Goal: Check status: Check status

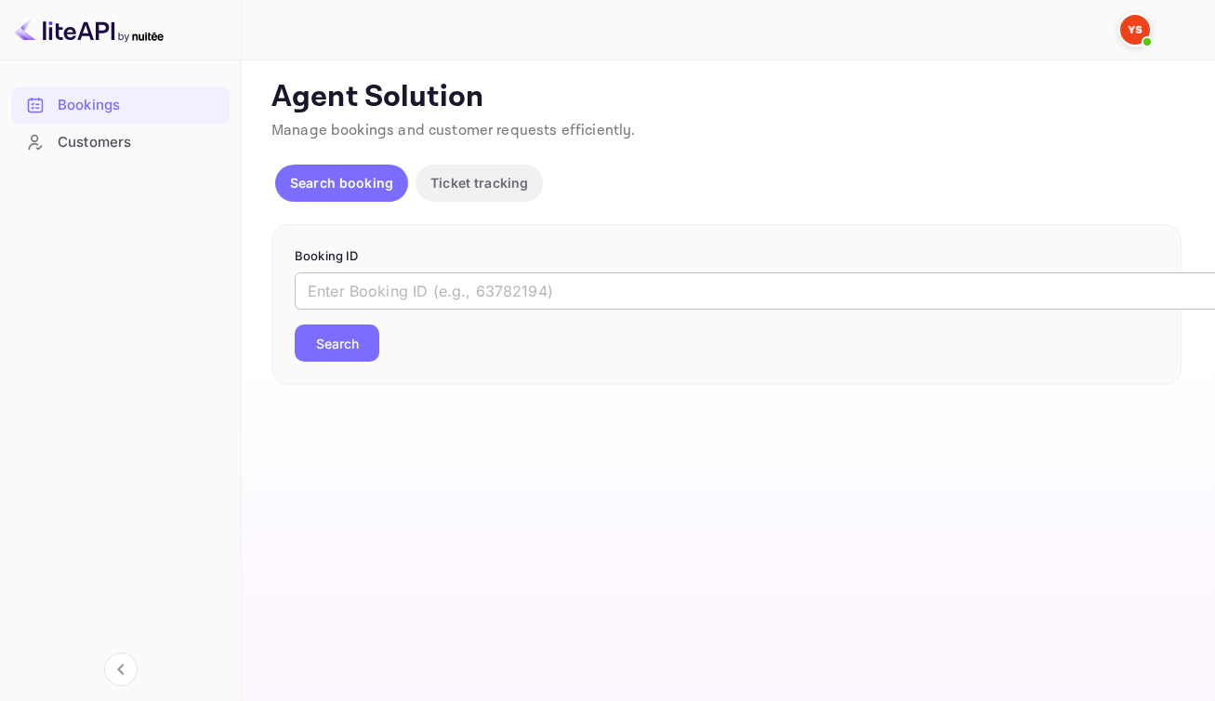
click at [542, 310] on input "text" at bounding box center [760, 290] width 930 height 37
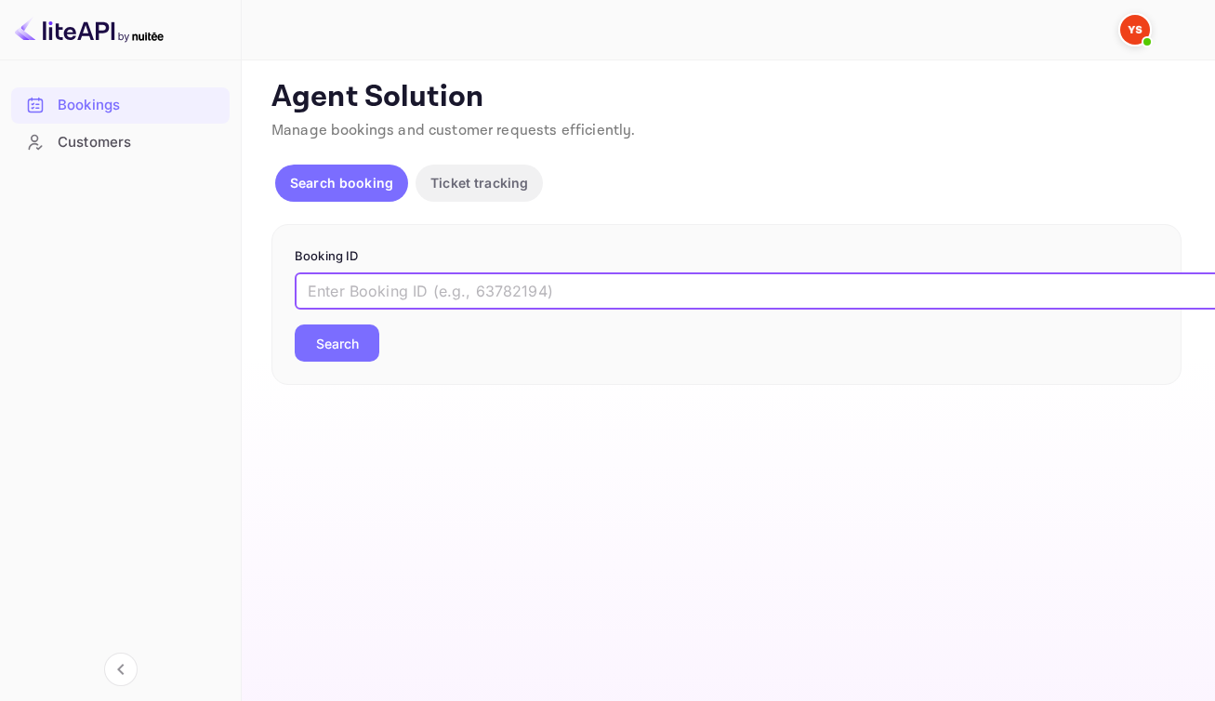
paste input "9592957"
type input "9592957"
click at [375, 360] on button "Search" at bounding box center [337, 343] width 85 height 37
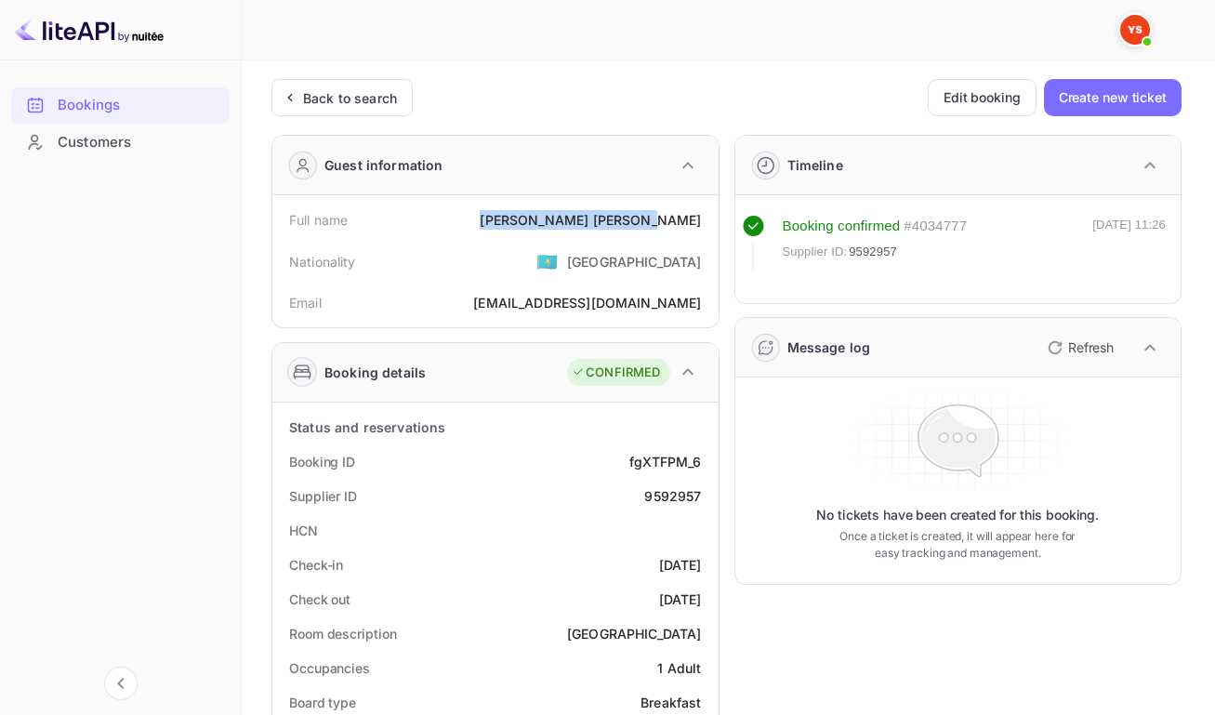
drag, startPoint x: 574, startPoint y: 219, endPoint x: 699, endPoint y: 232, distance: 126.2
click at [699, 232] on div "Full name [PERSON_NAME]" at bounding box center [495, 220] width 431 height 34
copy div "[PERSON_NAME]"
drag, startPoint x: 620, startPoint y: 466, endPoint x: 697, endPoint y: 475, distance: 77.7
click at [697, 475] on div "Booking ID fgXTFPM_6" at bounding box center [495, 461] width 431 height 34
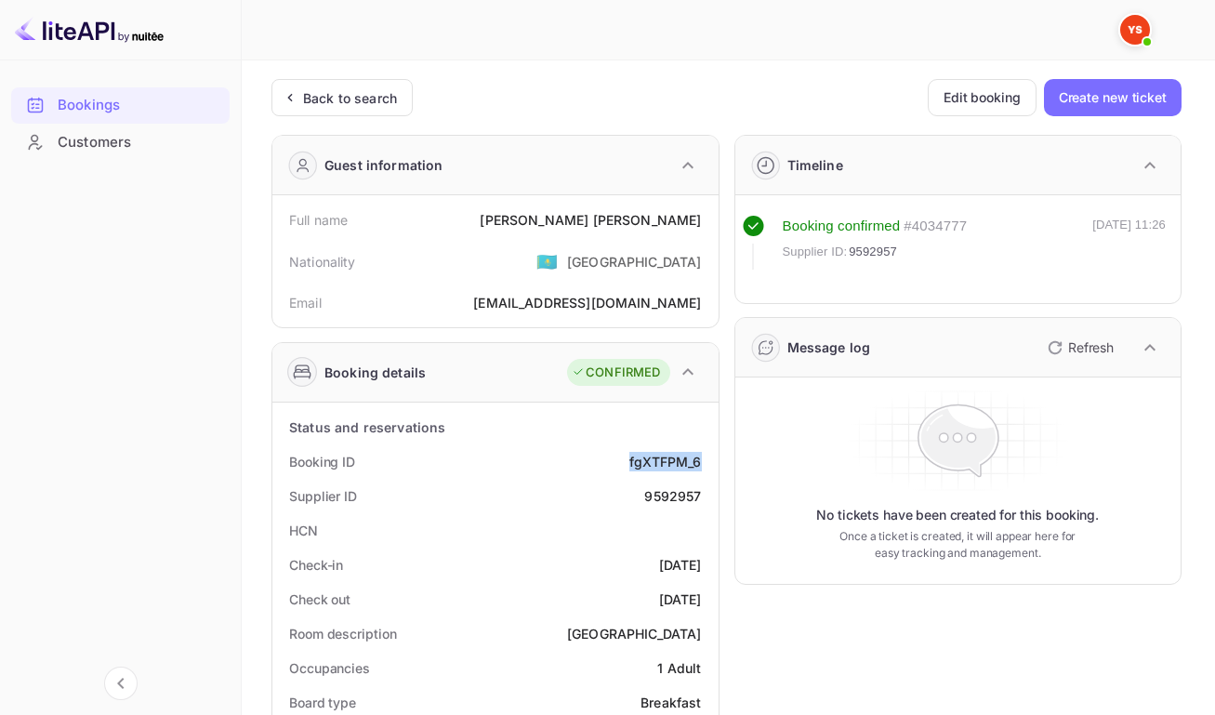
copy div "fgXTFPM_6"
click at [663, 506] on div "9592957" at bounding box center [672, 496] width 57 height 20
copy div "9592957"
